Goal: Answer question/provide support: Share knowledge or assist other users

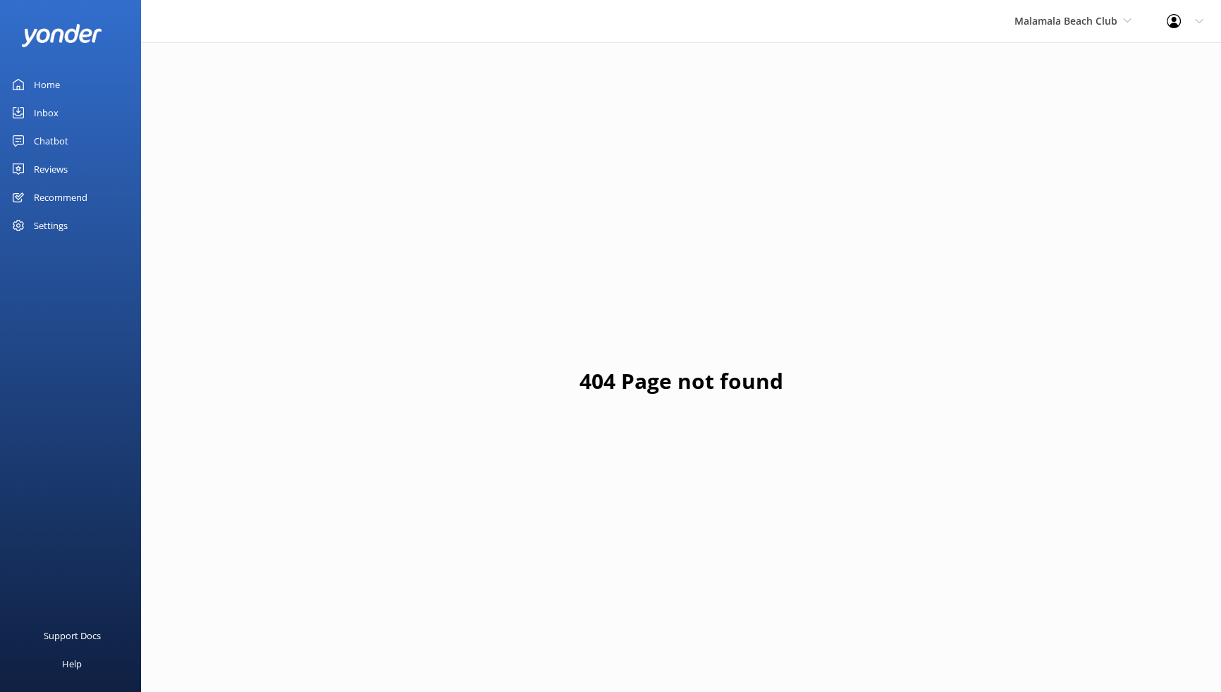
click at [45, 160] on div "Reviews" at bounding box center [51, 169] width 34 height 28
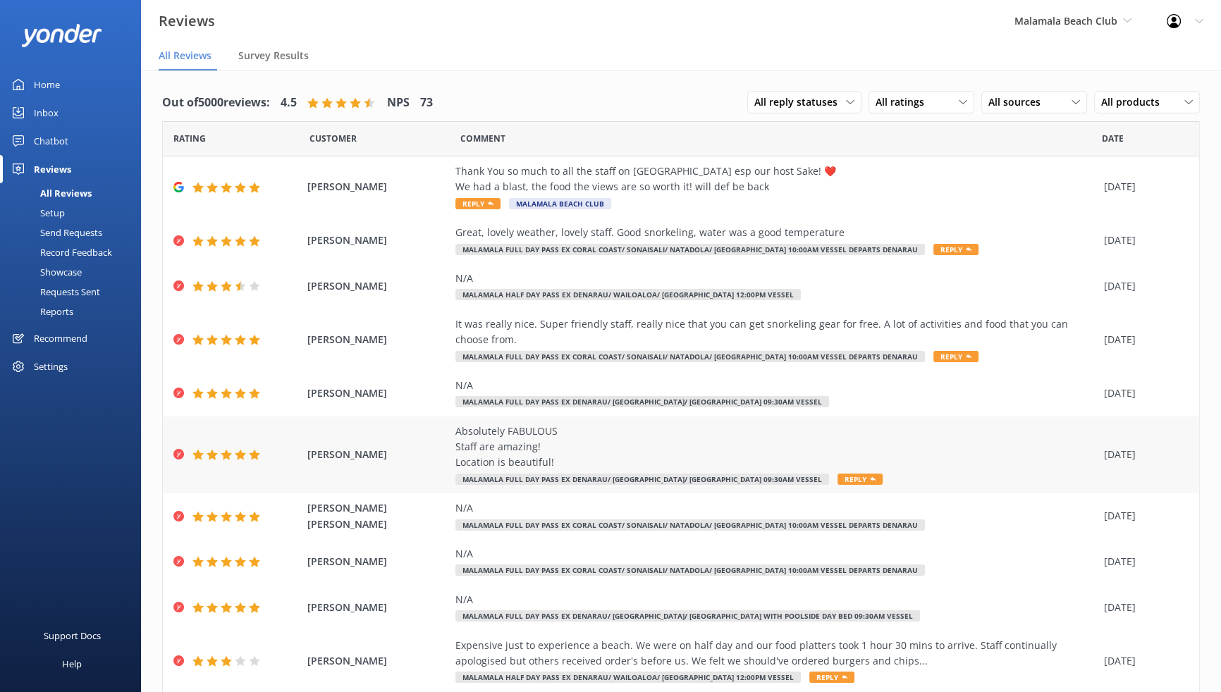
scroll to position [47, 0]
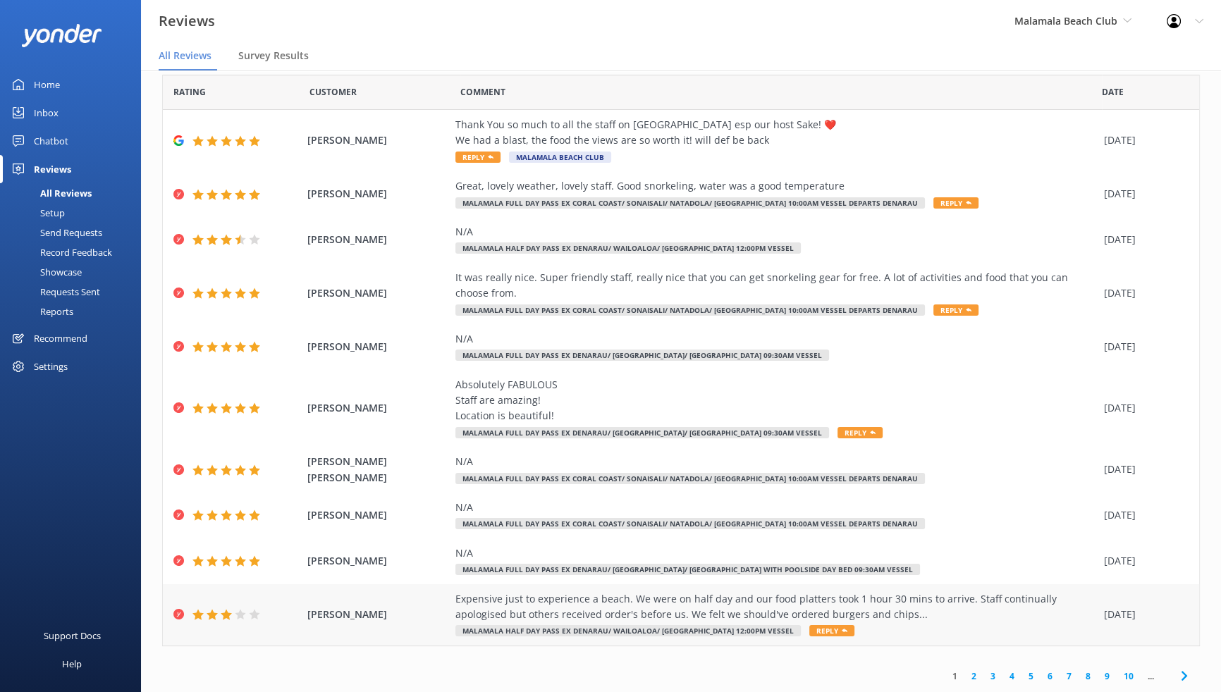
click at [809, 628] on span "Reply" at bounding box center [831, 630] width 45 height 11
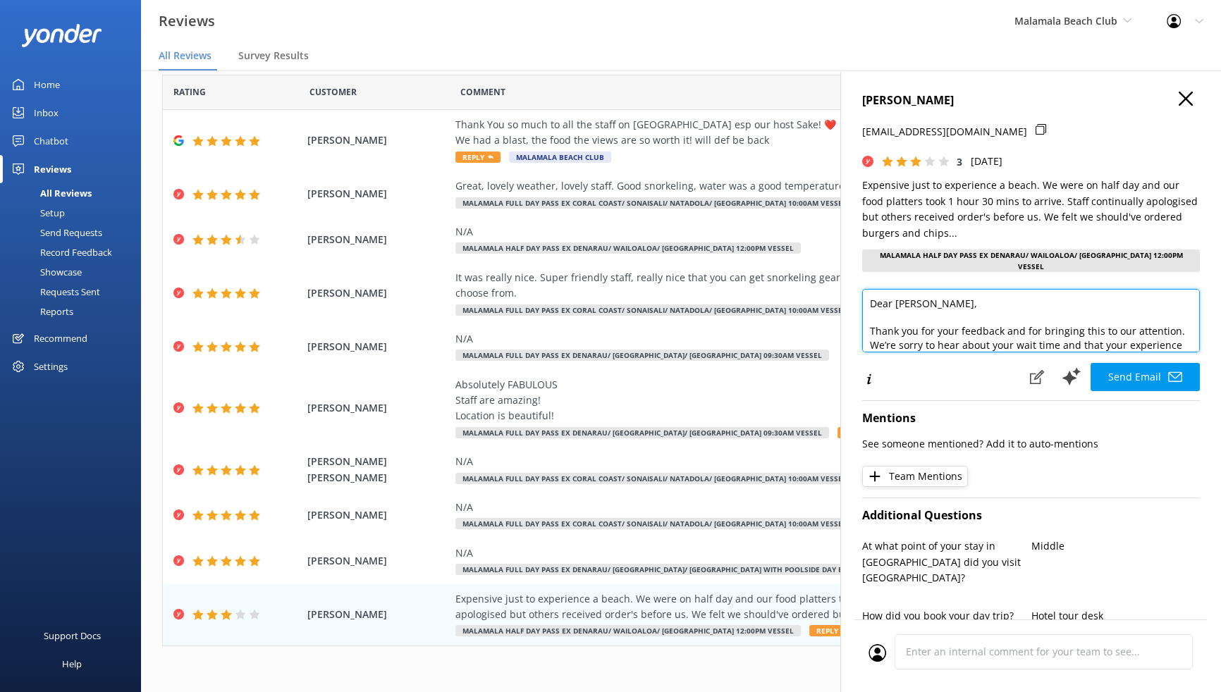
drag, startPoint x: 950, startPoint y: 298, endPoint x: 893, endPoint y: 292, distance: 57.5
click at [893, 292] on textarea "Dear [PERSON_NAME], Thank you for your feedback and for bringing this to our at…" at bounding box center [1031, 320] width 338 height 63
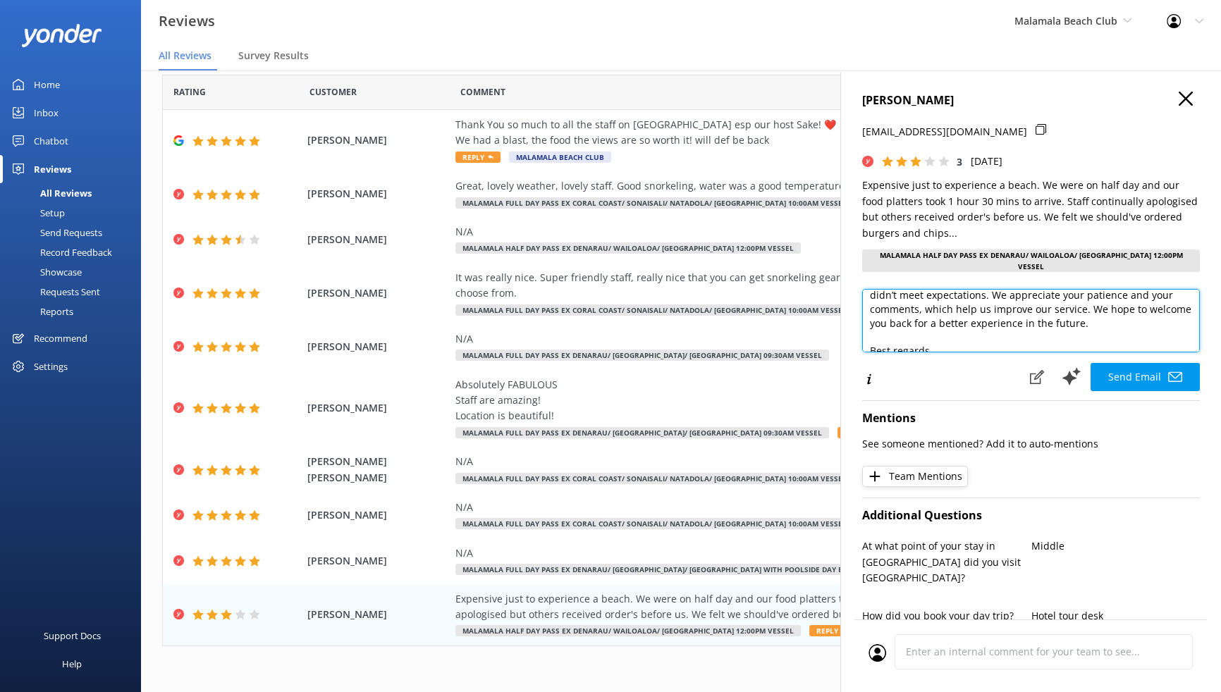
scroll to position [104, 0]
drag, startPoint x: 921, startPoint y: 329, endPoint x: 866, endPoint y: 310, distance: 58.0
click at [866, 310] on textarea "Bula [PERSON_NAME], Thank you for your feedback and for bringing this to our at…" at bounding box center [1031, 320] width 338 height 63
type textarea "Bula [PERSON_NAME], Thank you for your feedback and for bringing this to our at…"
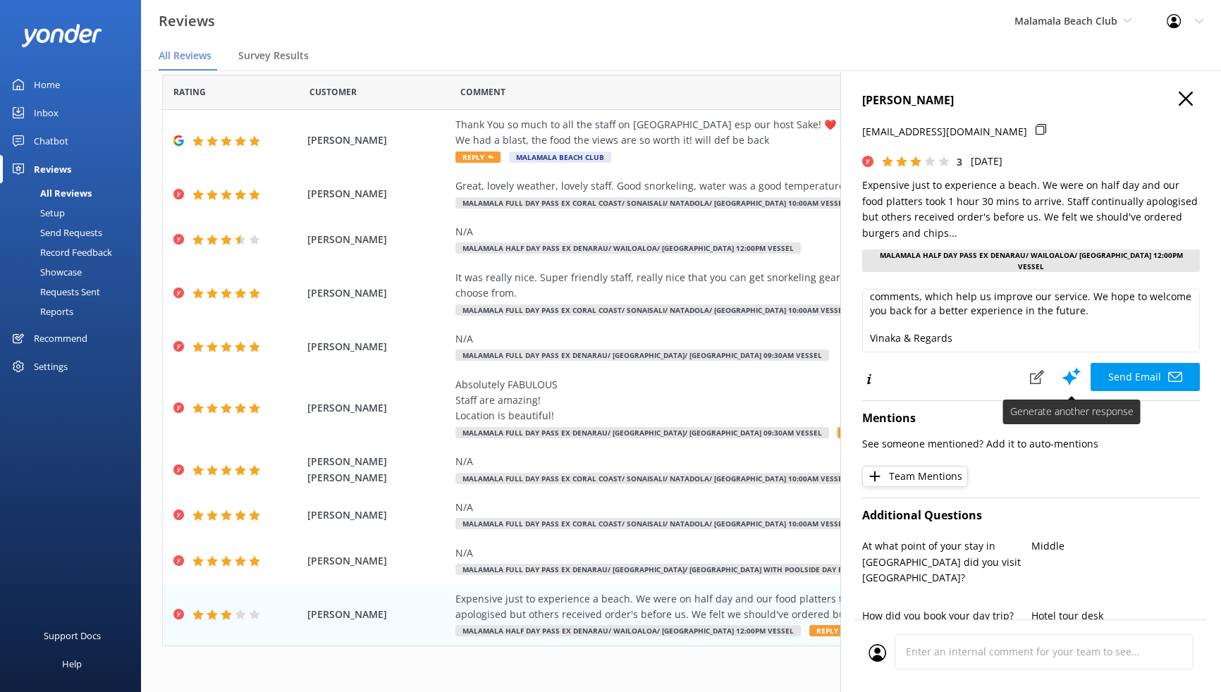
click at [1112, 368] on button "Send Email" at bounding box center [1145, 377] width 109 height 28
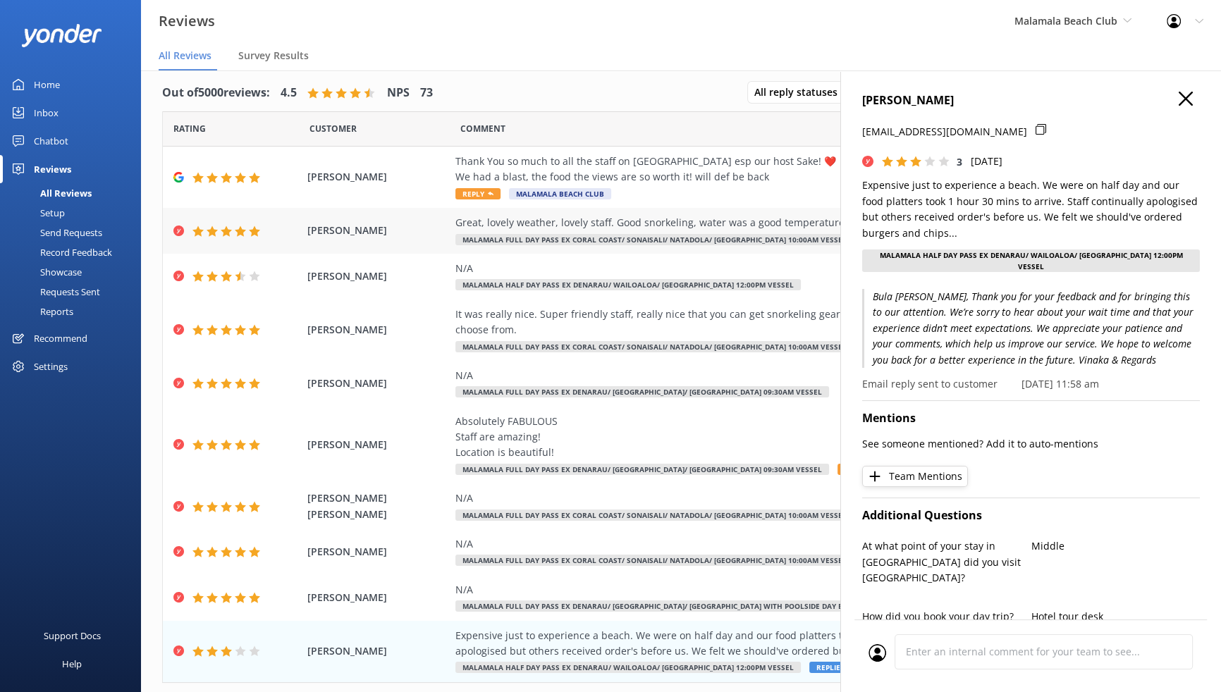
scroll to position [0, 0]
